Goal: Register for event/course

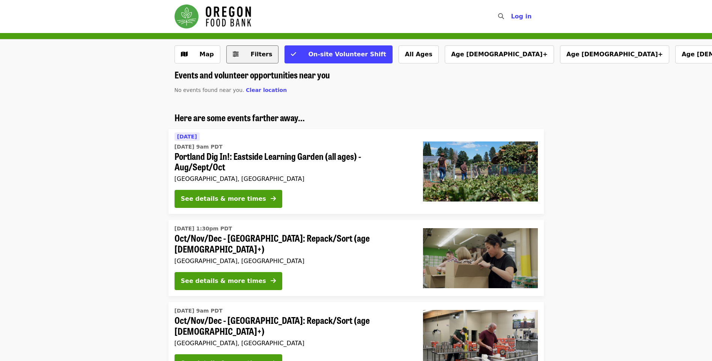
click at [243, 56] on span "Filters" at bounding box center [257, 54] width 29 height 9
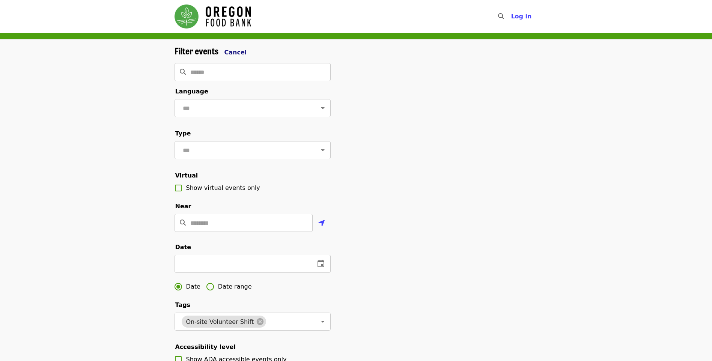
click at [235, 52] on span "Cancel" at bounding box center [236, 52] width 23 height 7
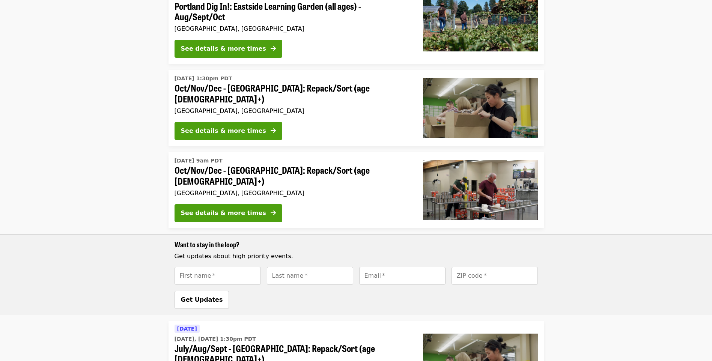
scroll to position [75, 0]
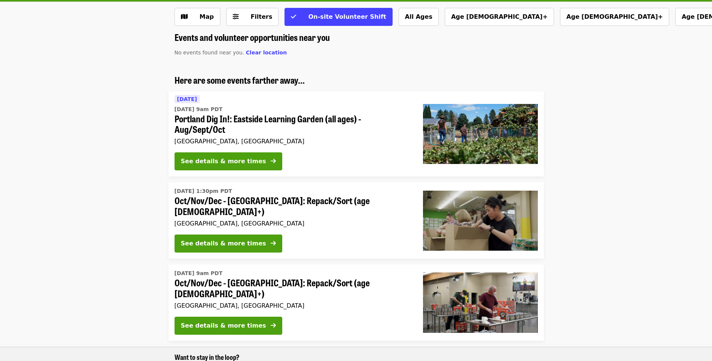
scroll to position [113, 0]
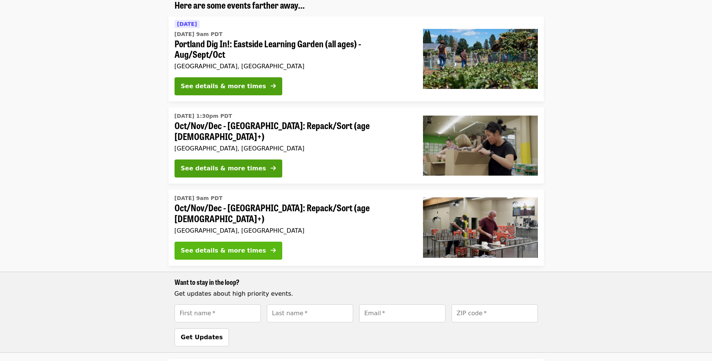
click at [221, 246] on div "See details & more times" at bounding box center [223, 250] width 85 height 9
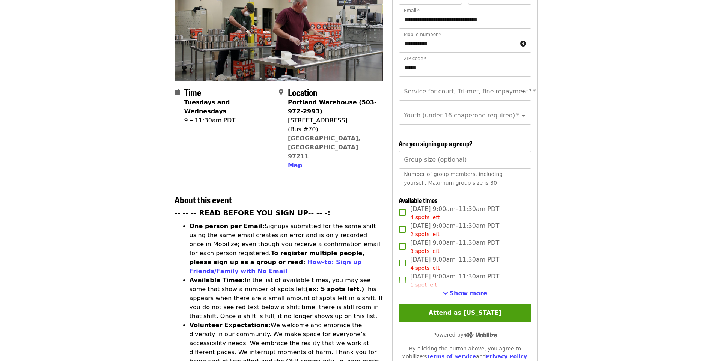
scroll to position [150, 0]
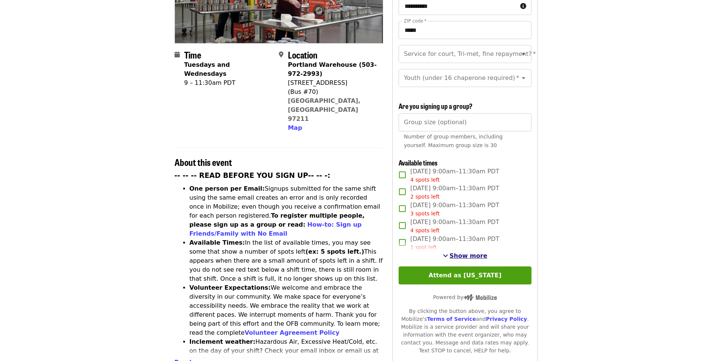
click at [476, 252] on span "Show more" at bounding box center [469, 255] width 38 height 7
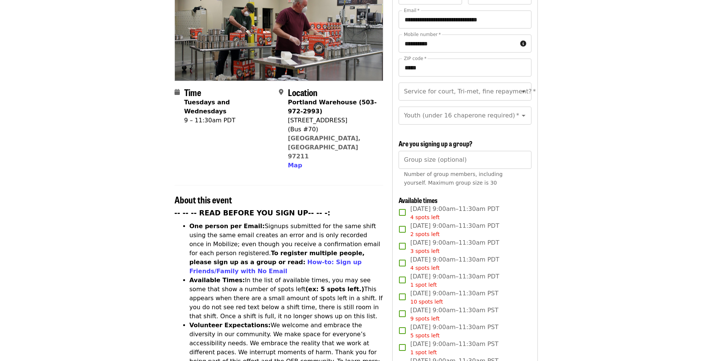
scroll to position [0, 0]
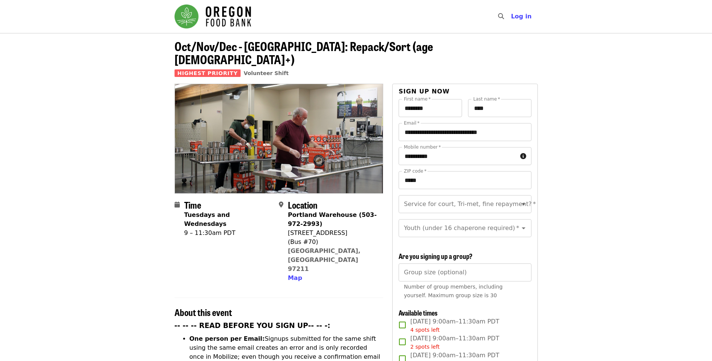
click at [232, 19] on img "Main navigation" at bounding box center [213, 17] width 77 height 24
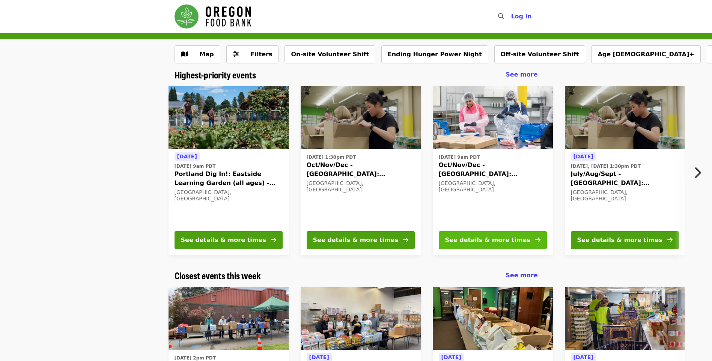
click at [501, 240] on div "See details & more times" at bounding box center [487, 240] width 85 height 9
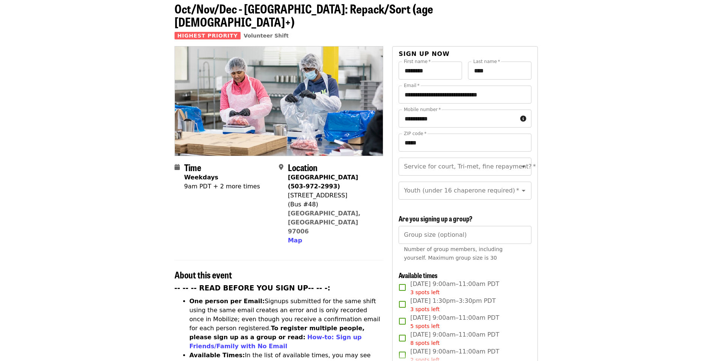
scroll to position [150, 0]
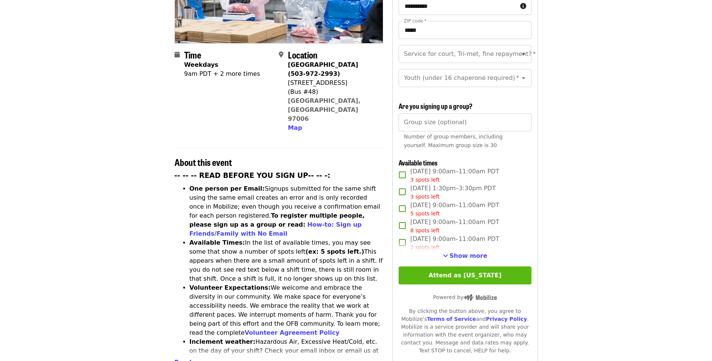
click at [483, 273] on button "Attend as [US_STATE]" at bounding box center [465, 276] width 133 height 18
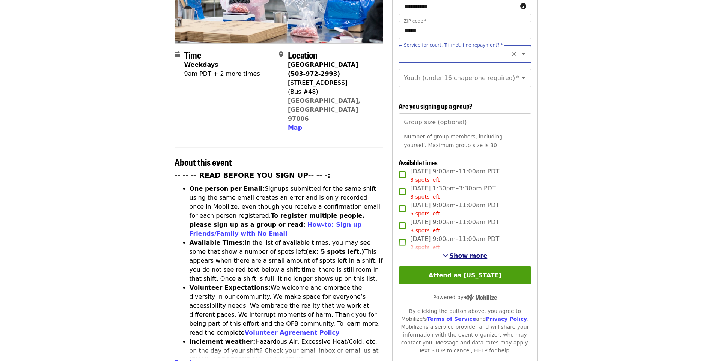
click at [460, 255] on span "Show more" at bounding box center [469, 255] width 38 height 7
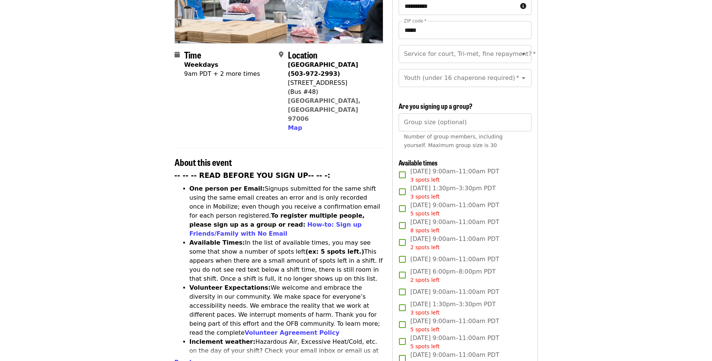
scroll to position [225, 0]
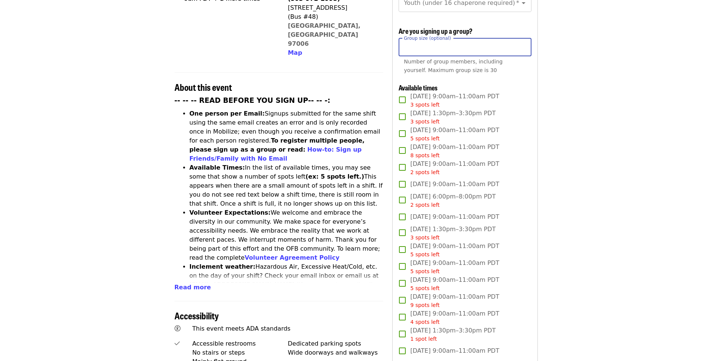
click at [421, 44] on input "Group size (optional)" at bounding box center [465, 47] width 133 height 18
type input "**"
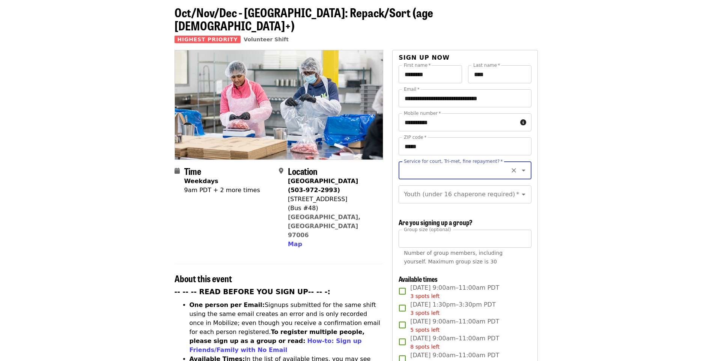
scroll to position [0, 0]
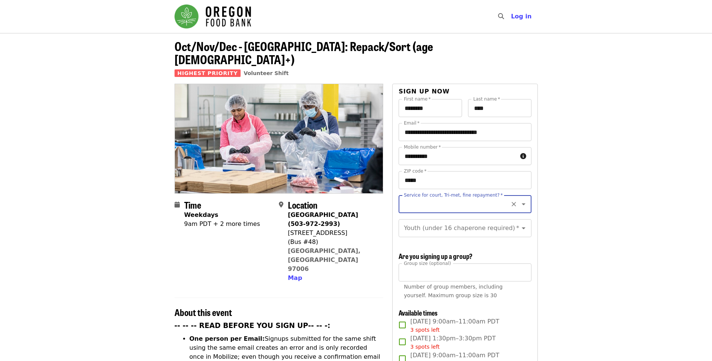
click at [184, 15] on img "Main navigation" at bounding box center [213, 17] width 77 height 24
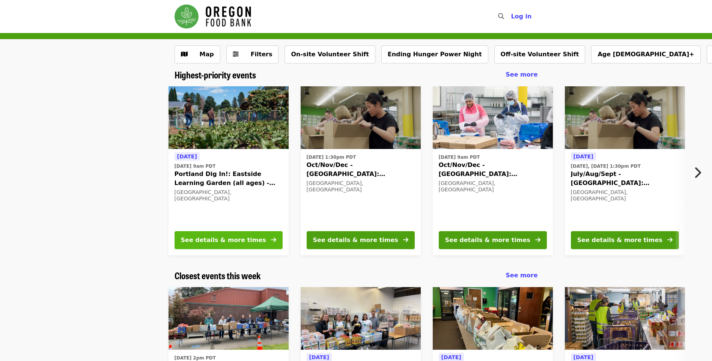
click at [247, 239] on div "See details & more times" at bounding box center [223, 240] width 85 height 9
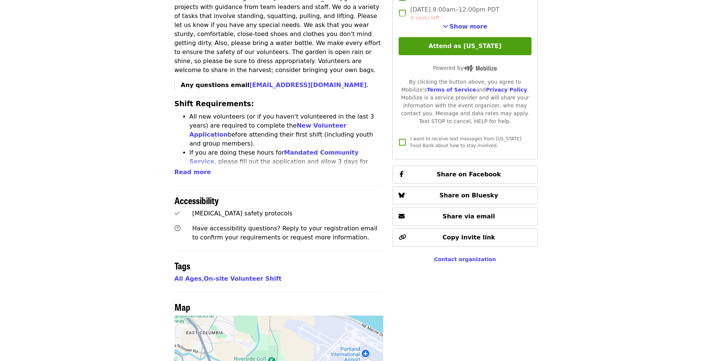
scroll to position [188, 0]
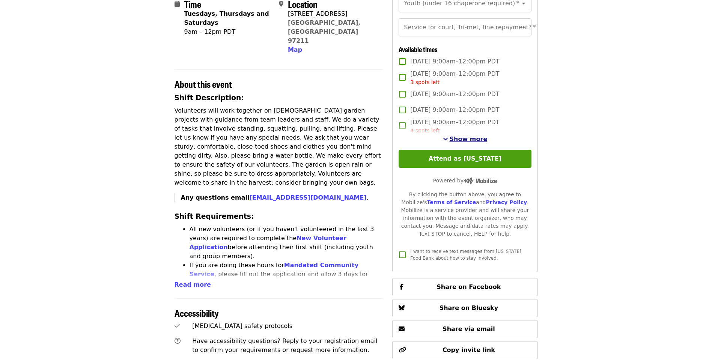
click at [468, 143] on span "Show more" at bounding box center [469, 139] width 38 height 7
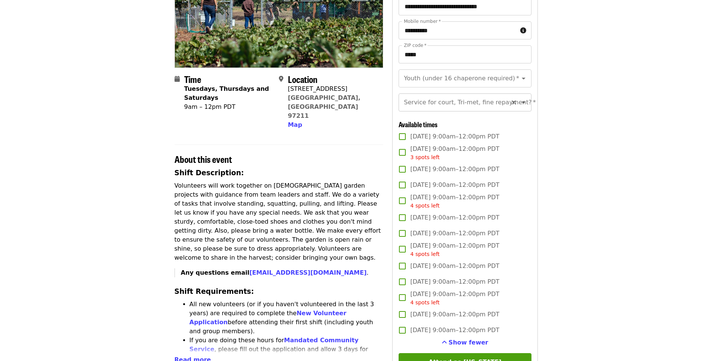
scroll to position [9, 0]
click at [431, 287] on span "[DATE] 9:00am–12:00pm PDT" at bounding box center [454, 281] width 89 height 9
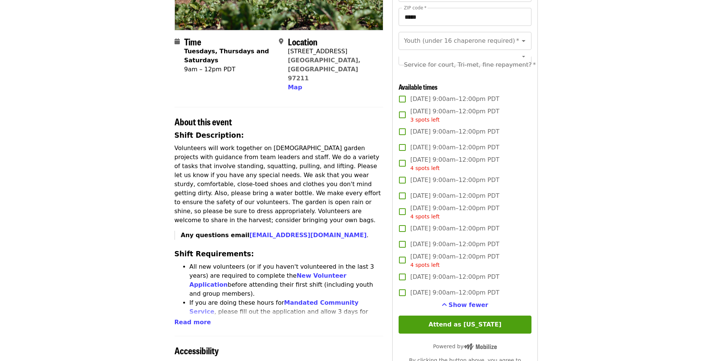
scroll to position [188, 0]
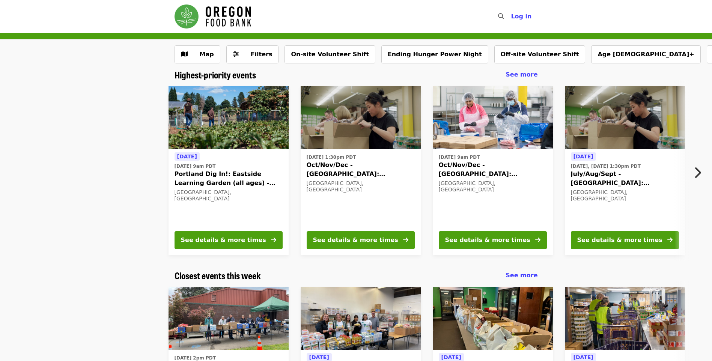
click at [700, 171] on icon "chevron-right icon" at bounding box center [698, 173] width 8 height 14
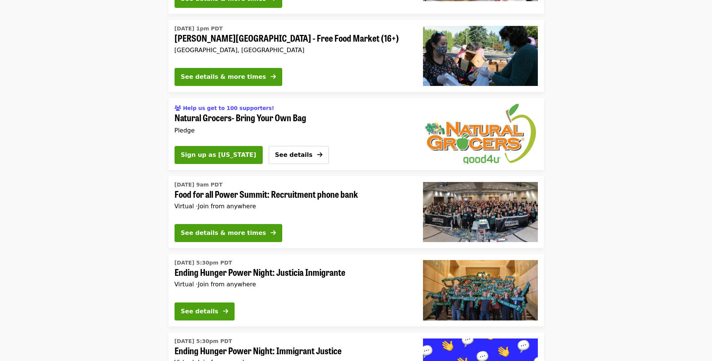
scroll to position [2081, 0]
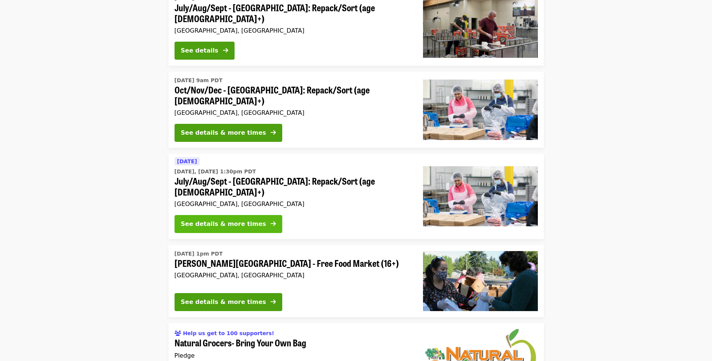
click at [243, 215] on button "See details & more times" at bounding box center [229, 224] width 108 height 18
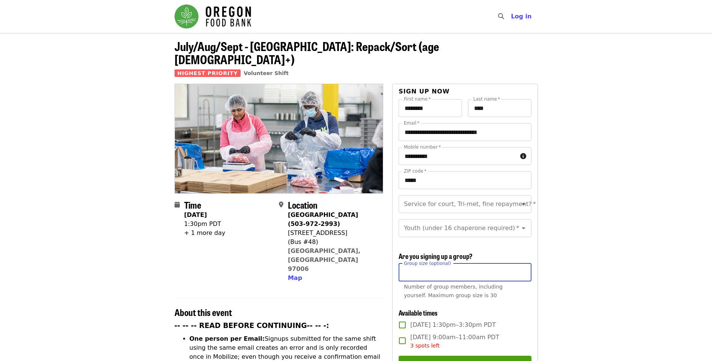
click at [473, 271] on input "Group size (optional)" at bounding box center [465, 273] width 133 height 18
type input "**"
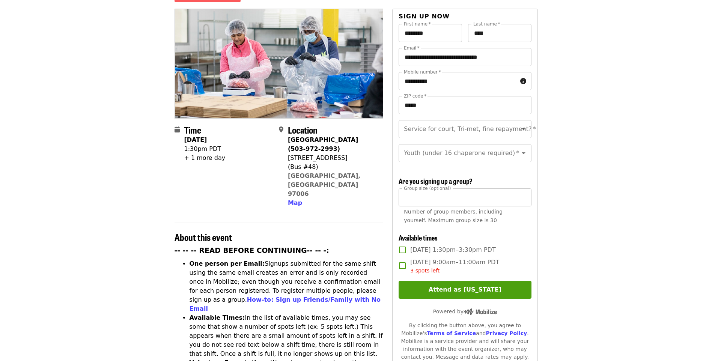
click at [461, 198] on input "**" at bounding box center [465, 197] width 133 height 18
drag, startPoint x: 449, startPoint y: 195, endPoint x: 302, endPoint y: 190, distance: 148.0
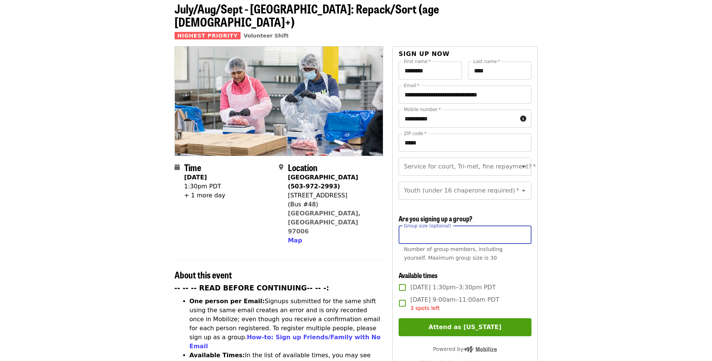
scroll to position [0, 0]
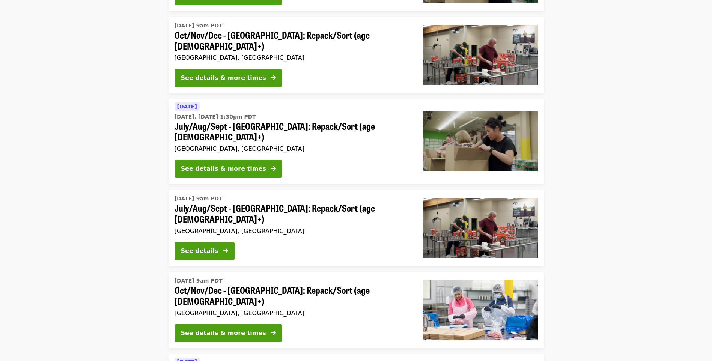
scroll to position [1843, 0]
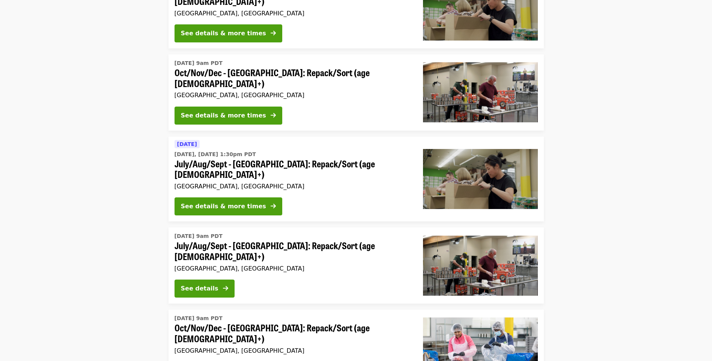
click at [236, 67] on span "Oct/Nov/Dec - [GEOGRAPHIC_DATA]: Repack/Sort (age [DEMOGRAPHIC_DATA]+)" at bounding box center [293, 78] width 237 height 22
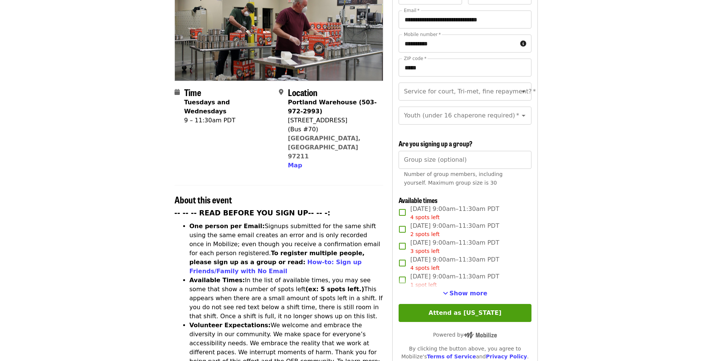
scroll to position [188, 0]
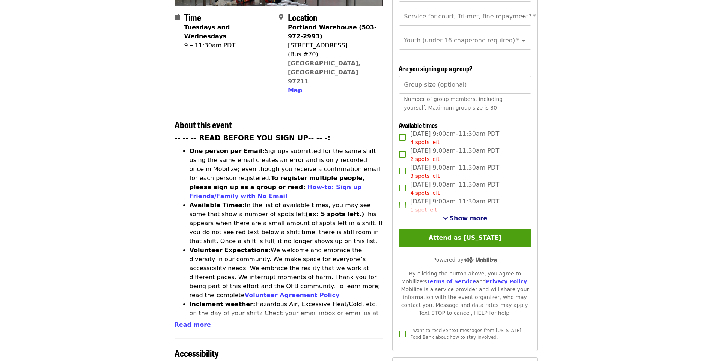
click at [448, 215] on span "See more timeslots" at bounding box center [445, 218] width 5 height 6
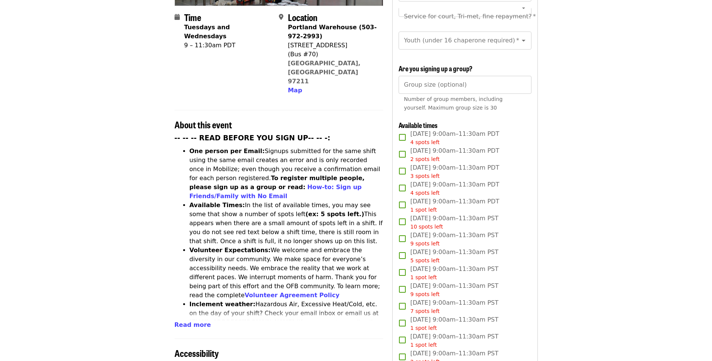
scroll to position [263, 0]
